Goal: Check status

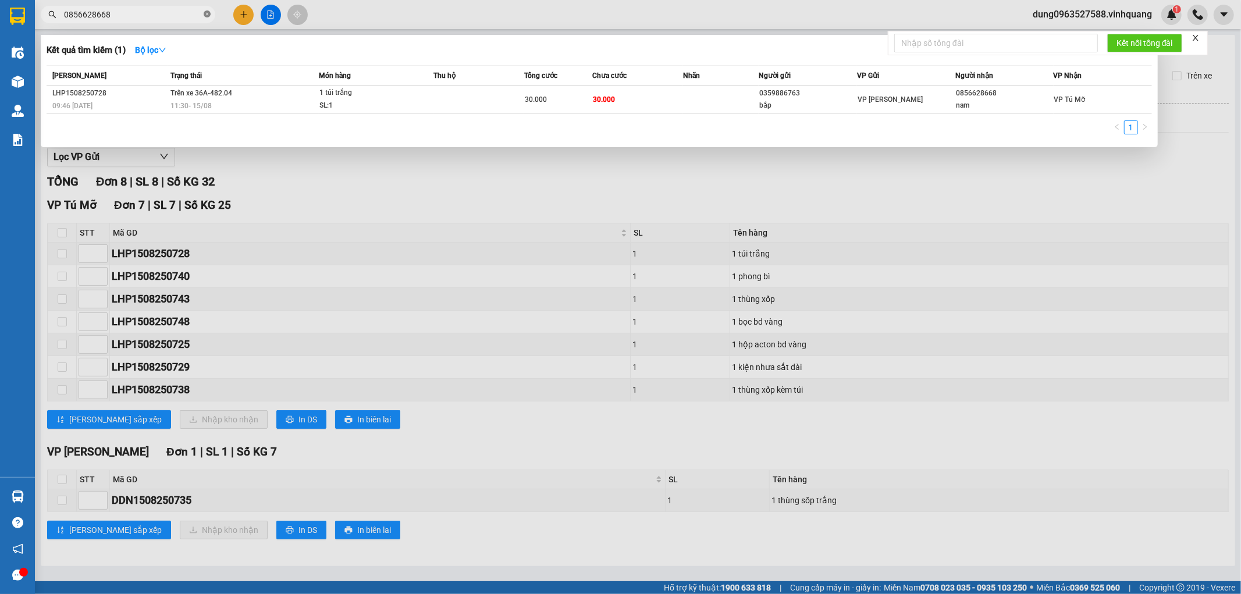
click at [207, 14] on icon "close-circle" at bounding box center [207, 13] width 7 height 7
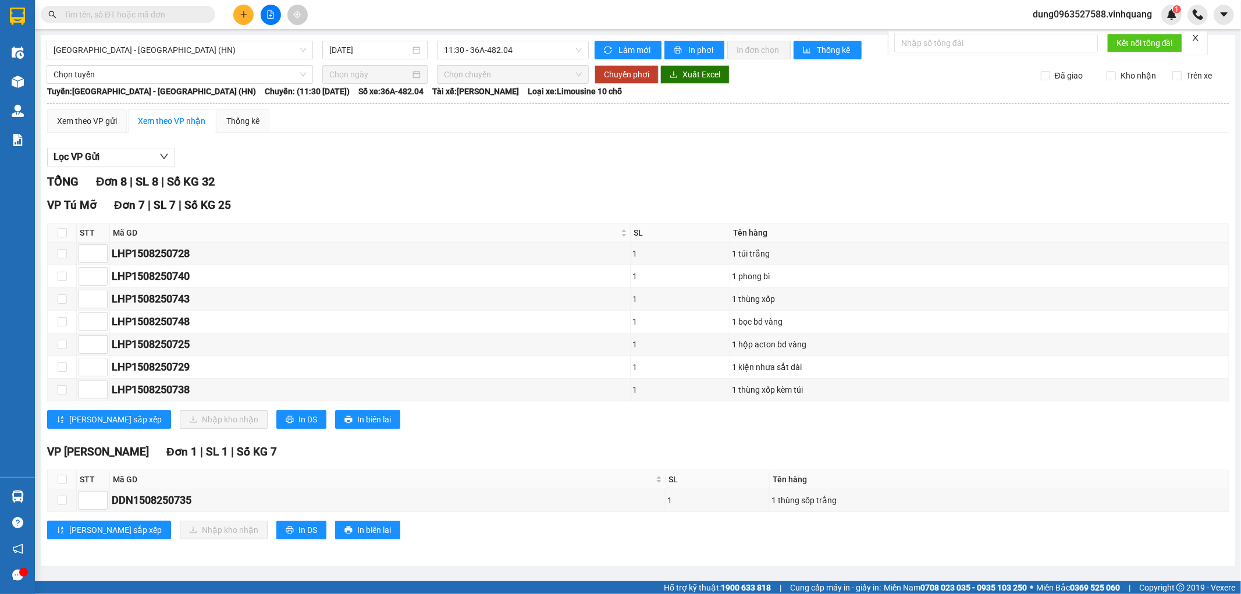
click at [172, 12] on input "text" at bounding box center [132, 14] width 137 height 13
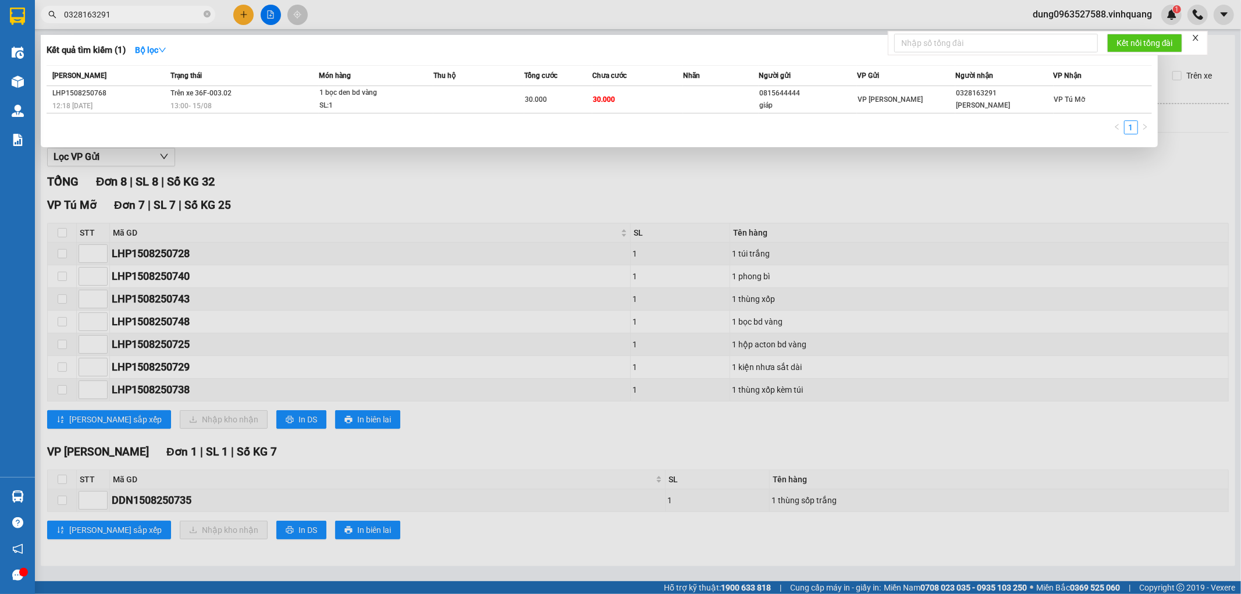
type input "0328163291"
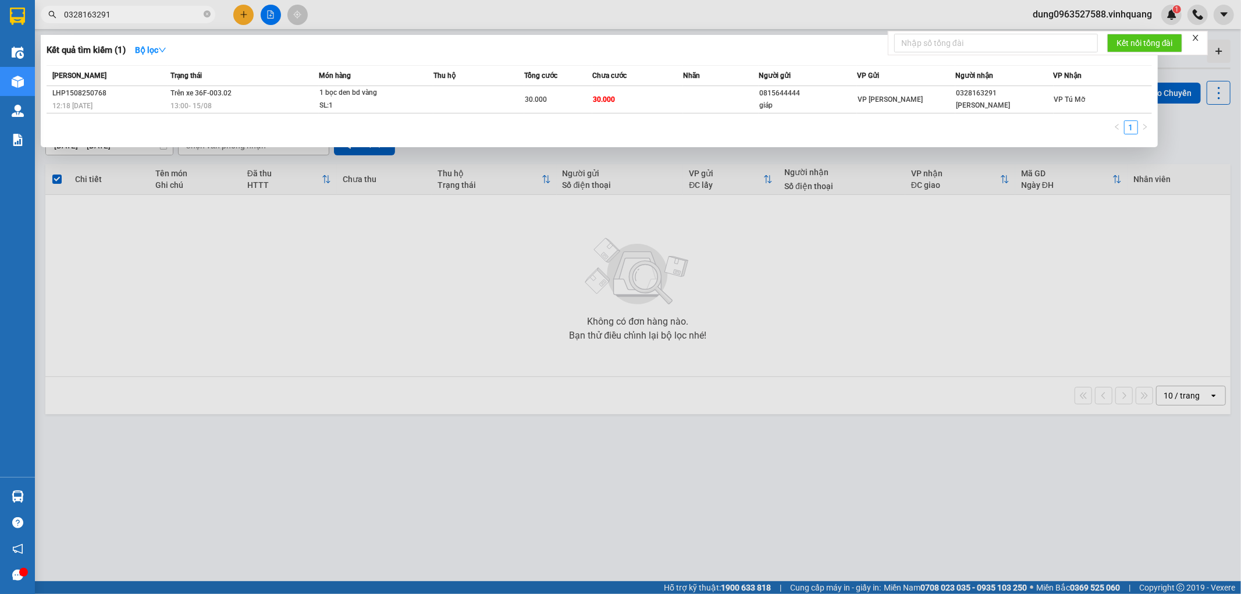
click at [269, 353] on div at bounding box center [620, 297] width 1241 height 594
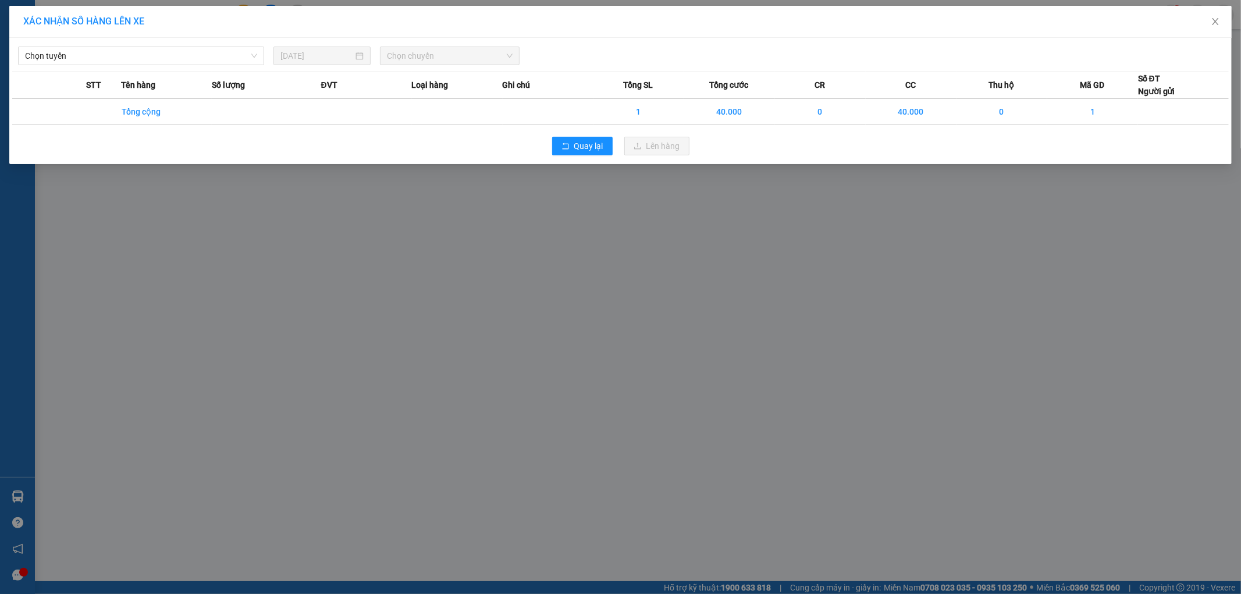
click at [156, 219] on div "XÁC NHẬN SỐ HÀNG LÊN XE Chọn tuyến [DATE] Chọn chuyến STT Tên hàng Số lượng ĐVT…" at bounding box center [620, 297] width 1241 height 594
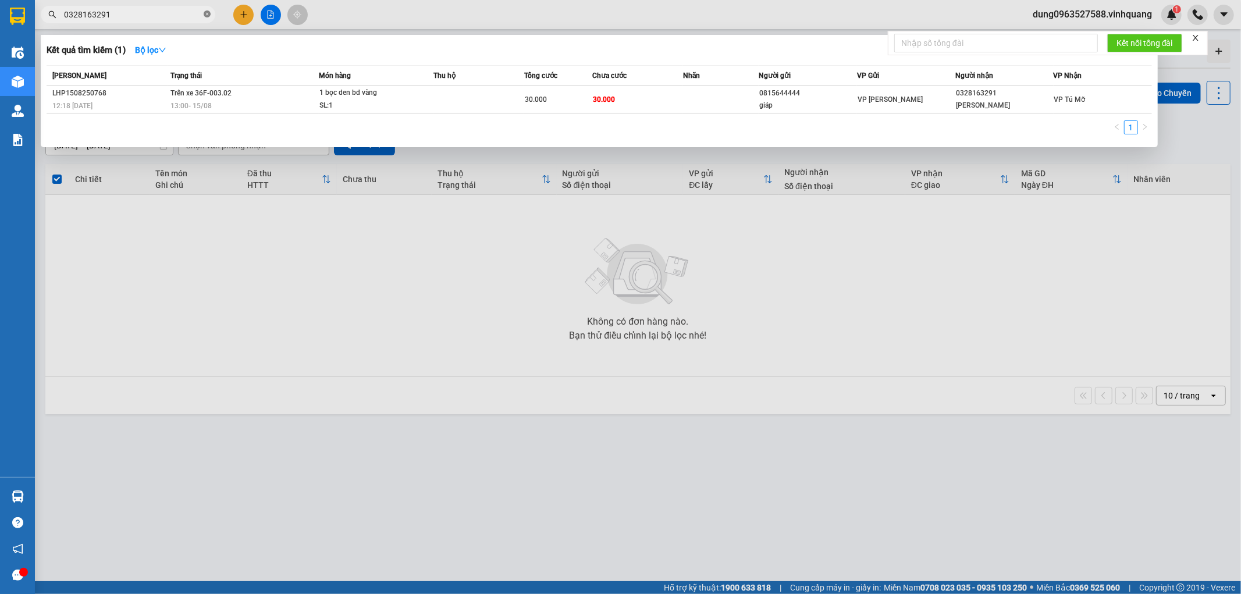
click at [205, 13] on icon "close-circle" at bounding box center [207, 13] width 7 height 7
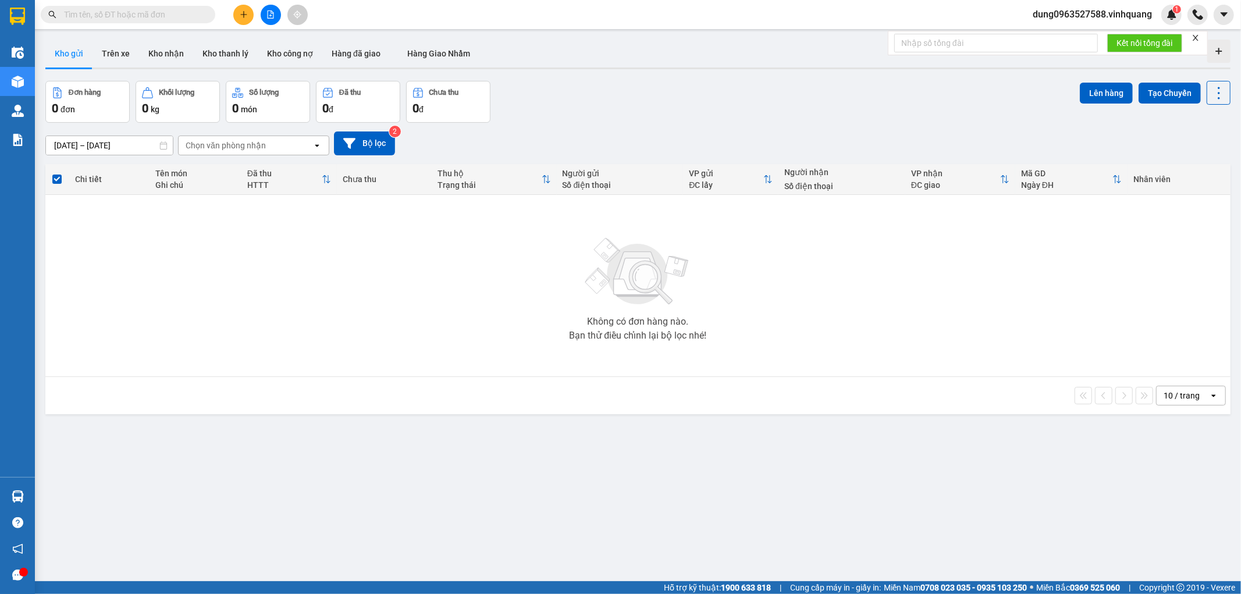
click at [152, 16] on input "text" at bounding box center [132, 14] width 137 height 13
paste input "0935598688"
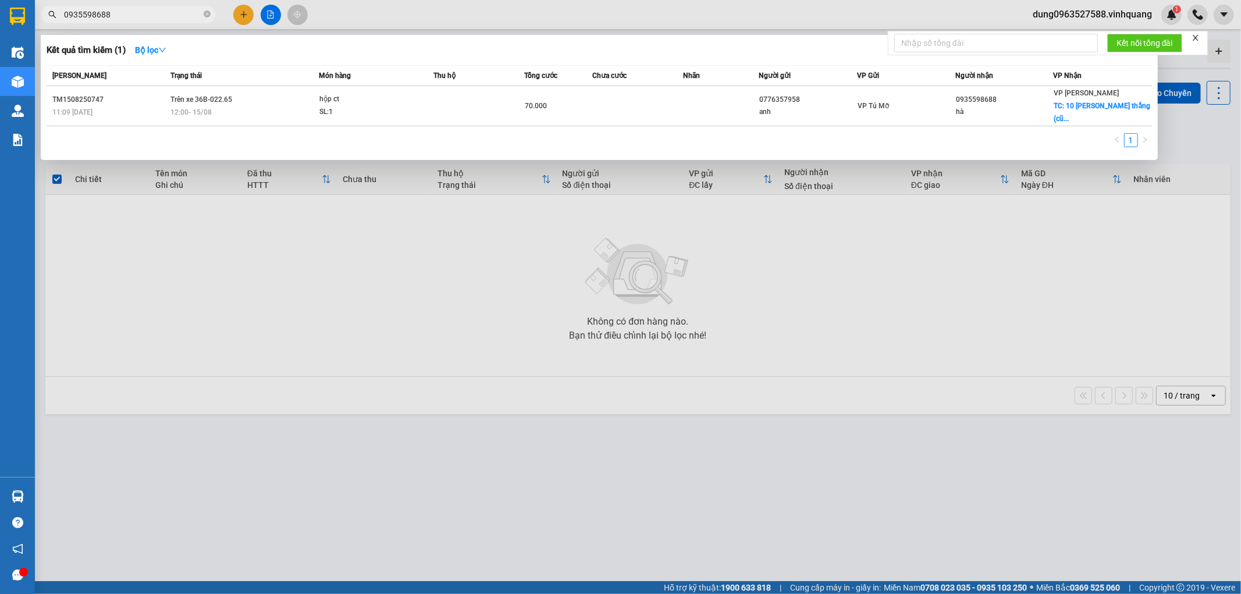
type input "0935598688"
